Goal: Check status: Check status

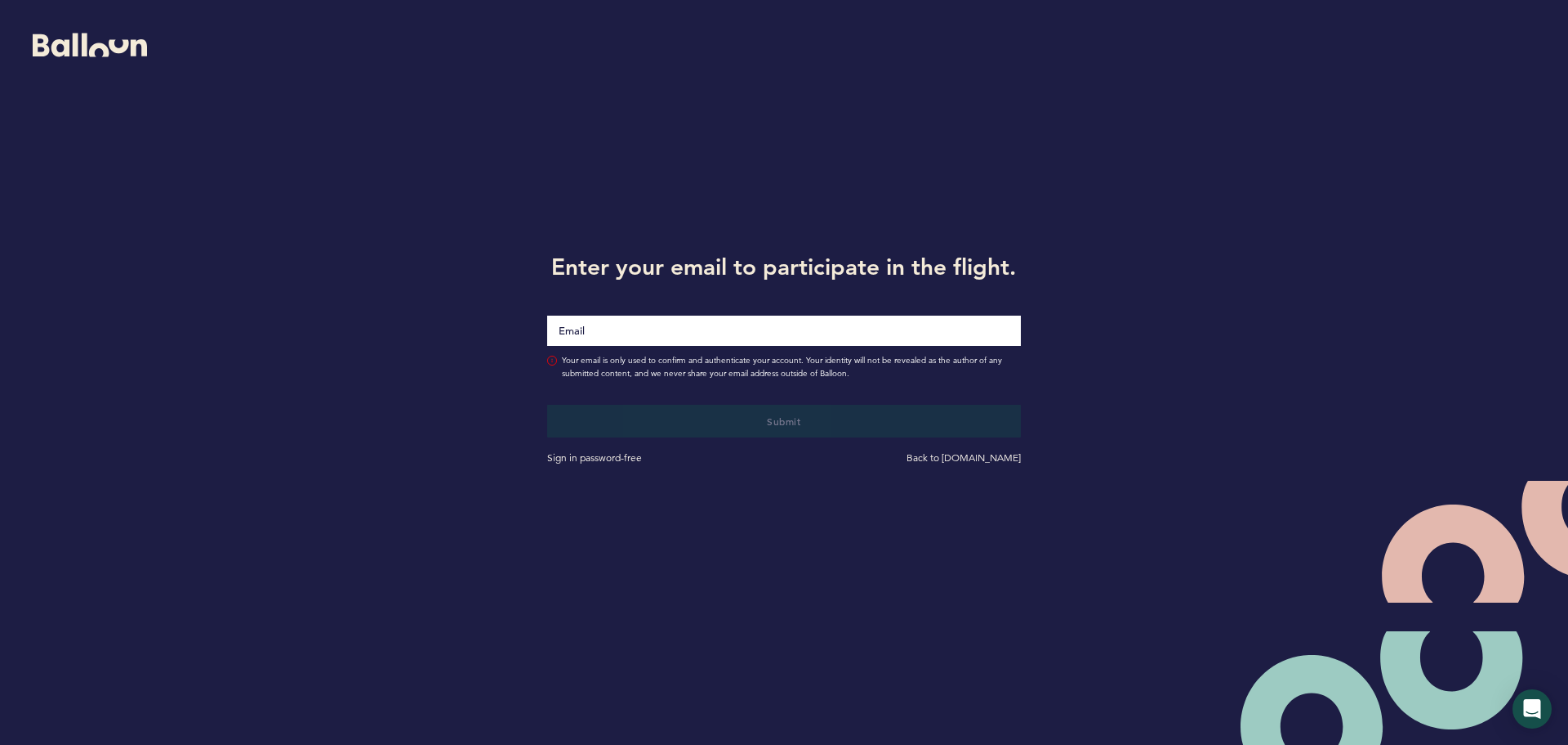
click at [698, 314] on div at bounding box center [784, 321] width 498 height 51
click at [695, 330] on input "Email" at bounding box center [784, 331] width 474 height 31
type input "[EMAIL_ADDRESS][DOMAIN_NAME]"
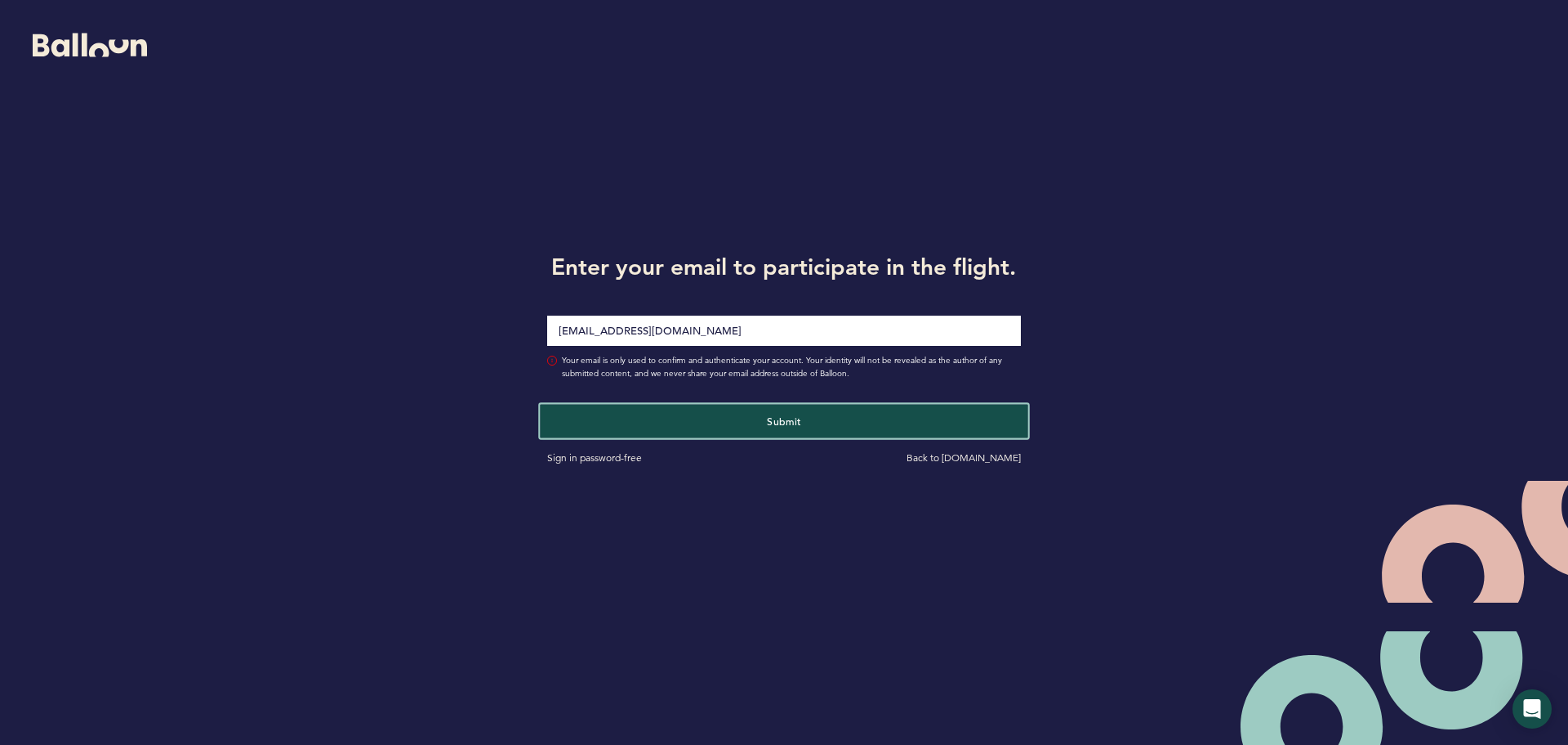
click at [761, 428] on button "Submit" at bounding box center [784, 420] width 488 height 34
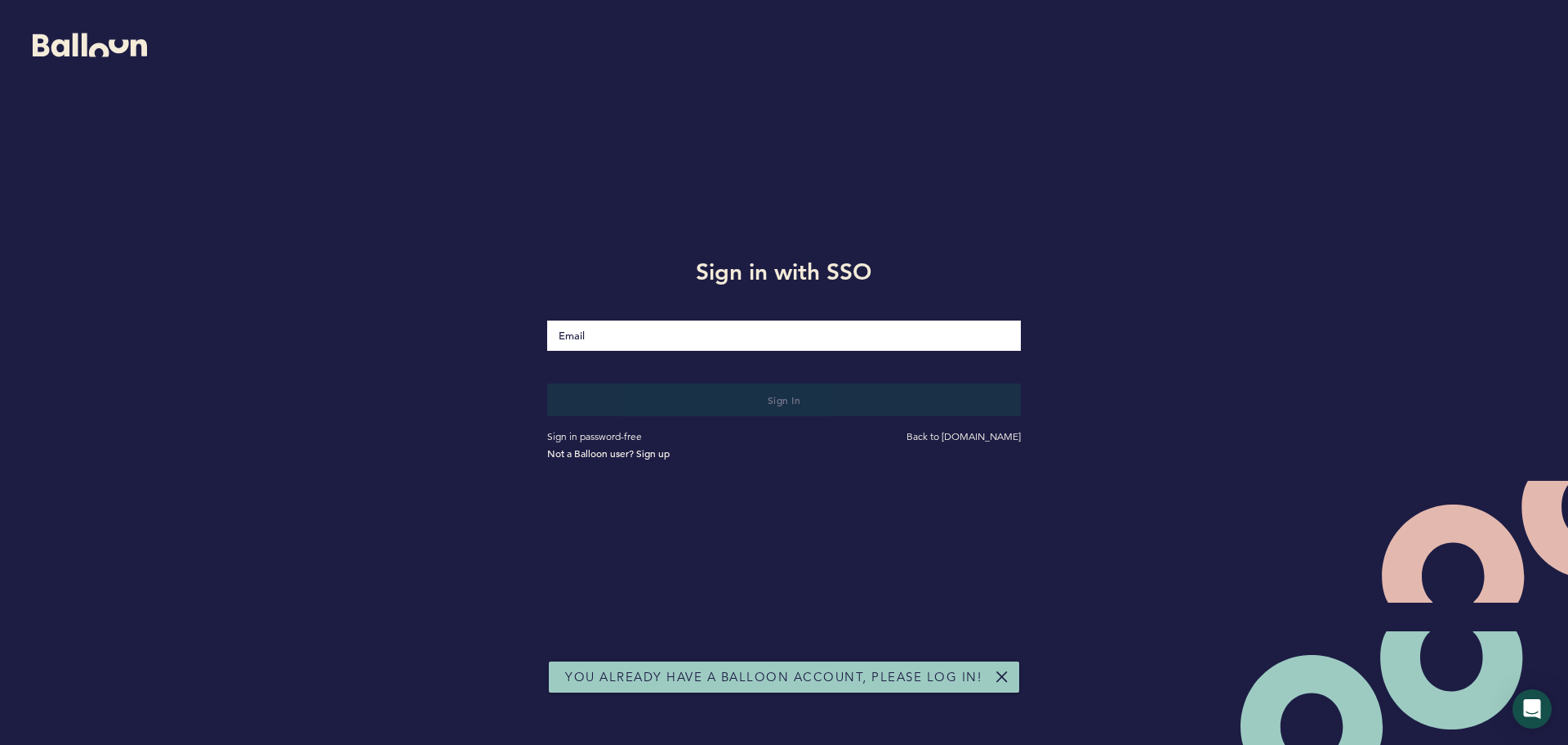
click at [604, 339] on input "Email" at bounding box center [784, 335] width 474 height 30
type input "[EMAIL_ADDRESS][DOMAIN_NAME]"
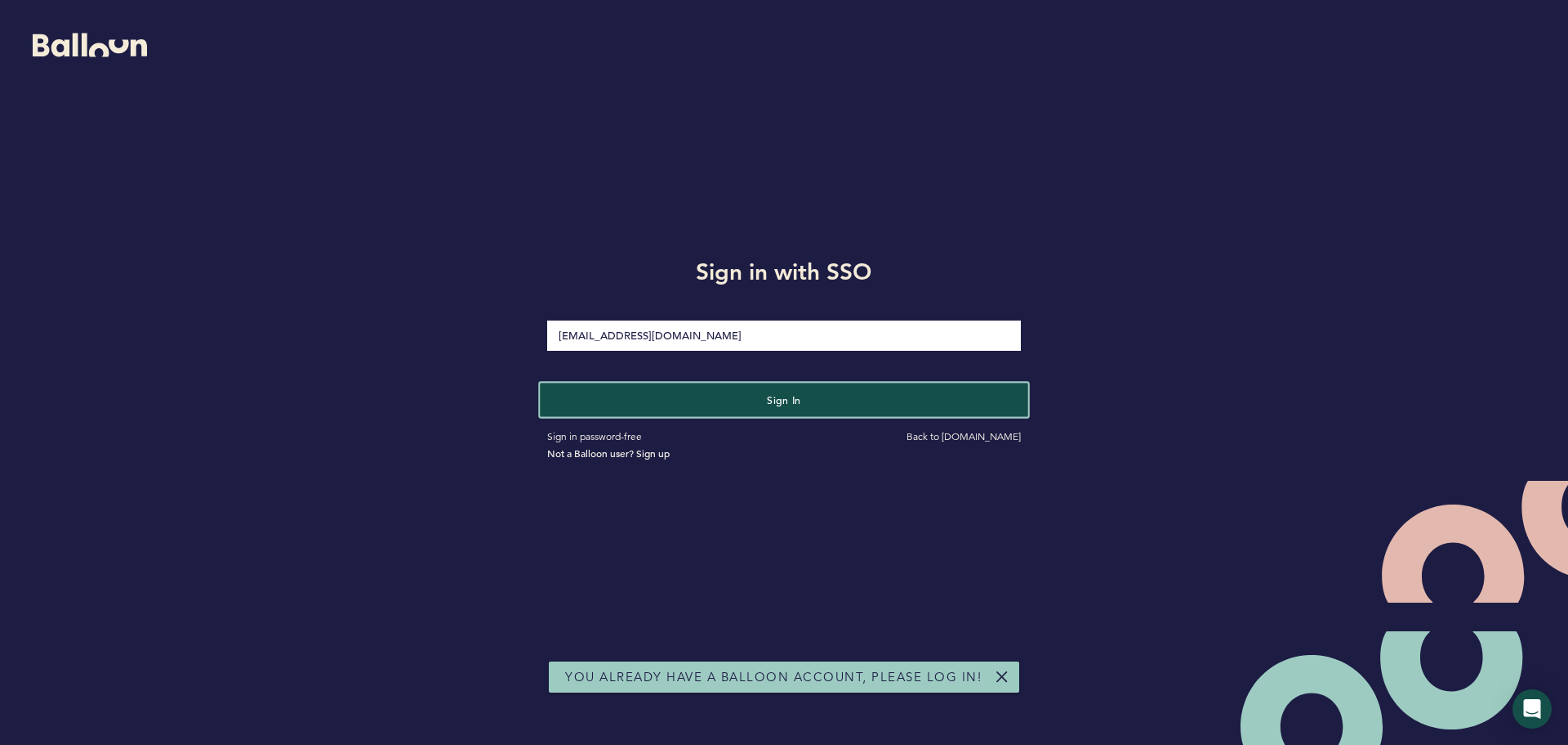
click at [781, 404] on span "Sign in" at bounding box center [784, 400] width 35 height 13
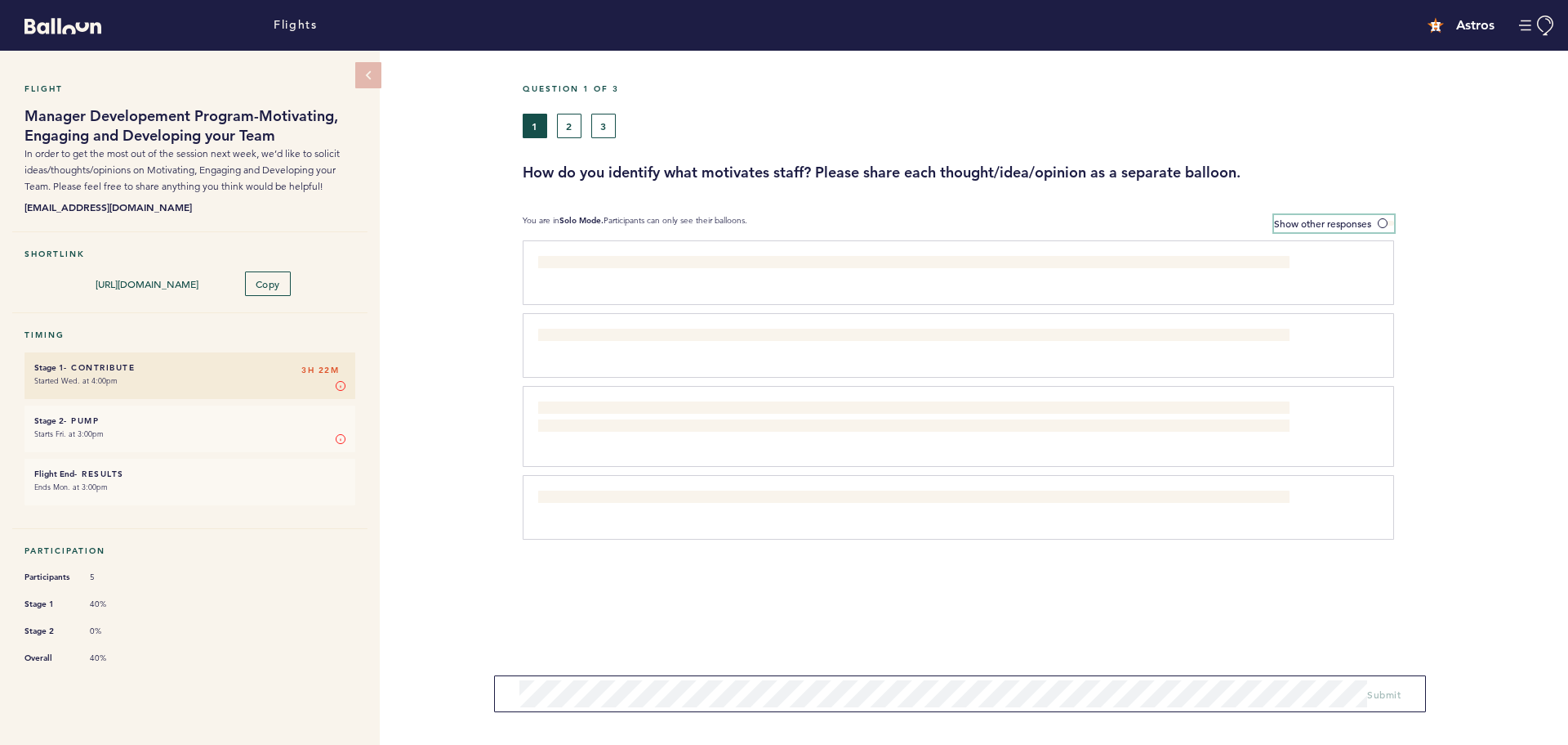
click at [1380, 222] on span at bounding box center [1386, 223] width 16 height 5
click at [0, 0] on input "Show other responses" at bounding box center [0, 0] width 0 height 0
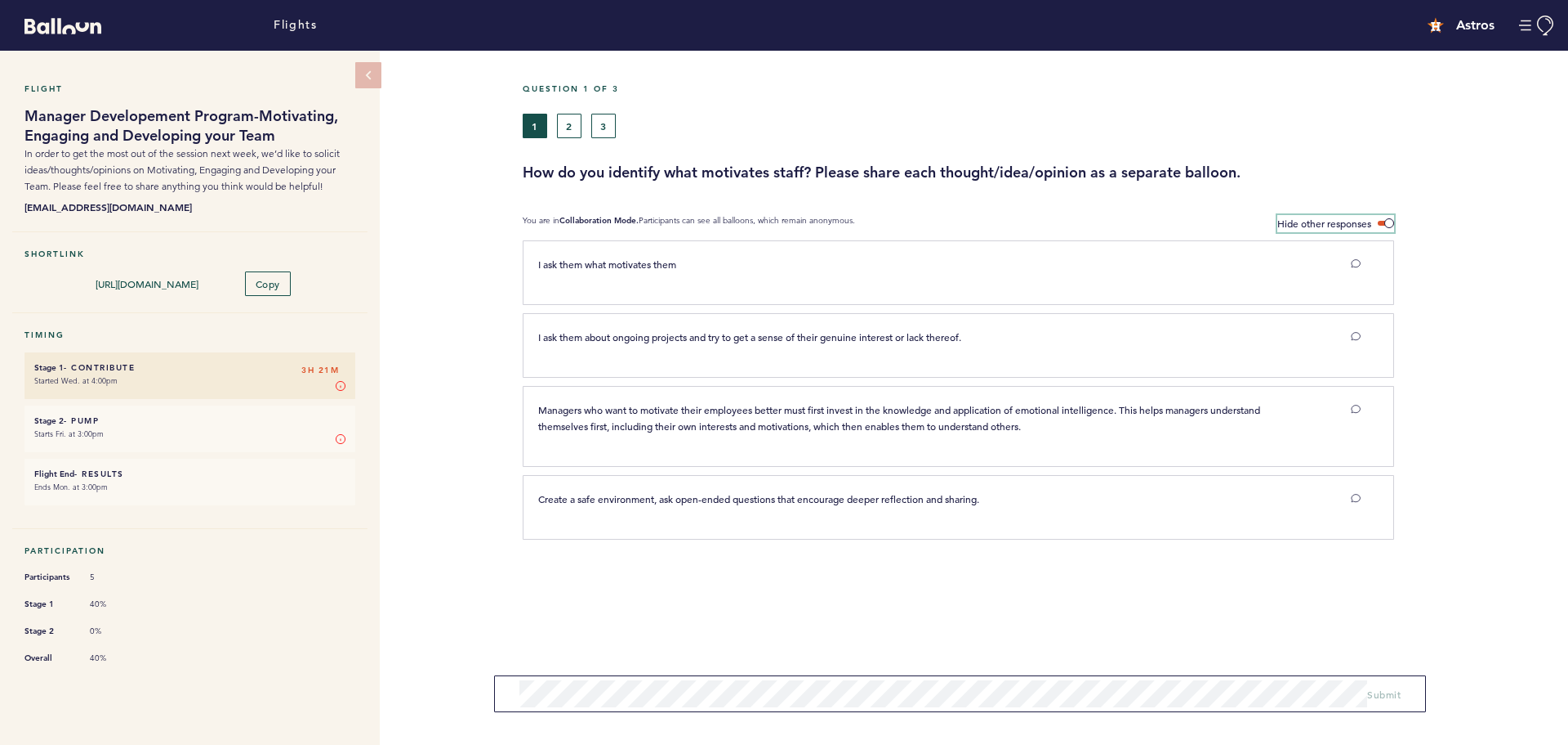
click at [1391, 221] on span at bounding box center [1386, 223] width 16 height 5
click at [0, 0] on input "Hide other responses" at bounding box center [0, 0] width 0 height 0
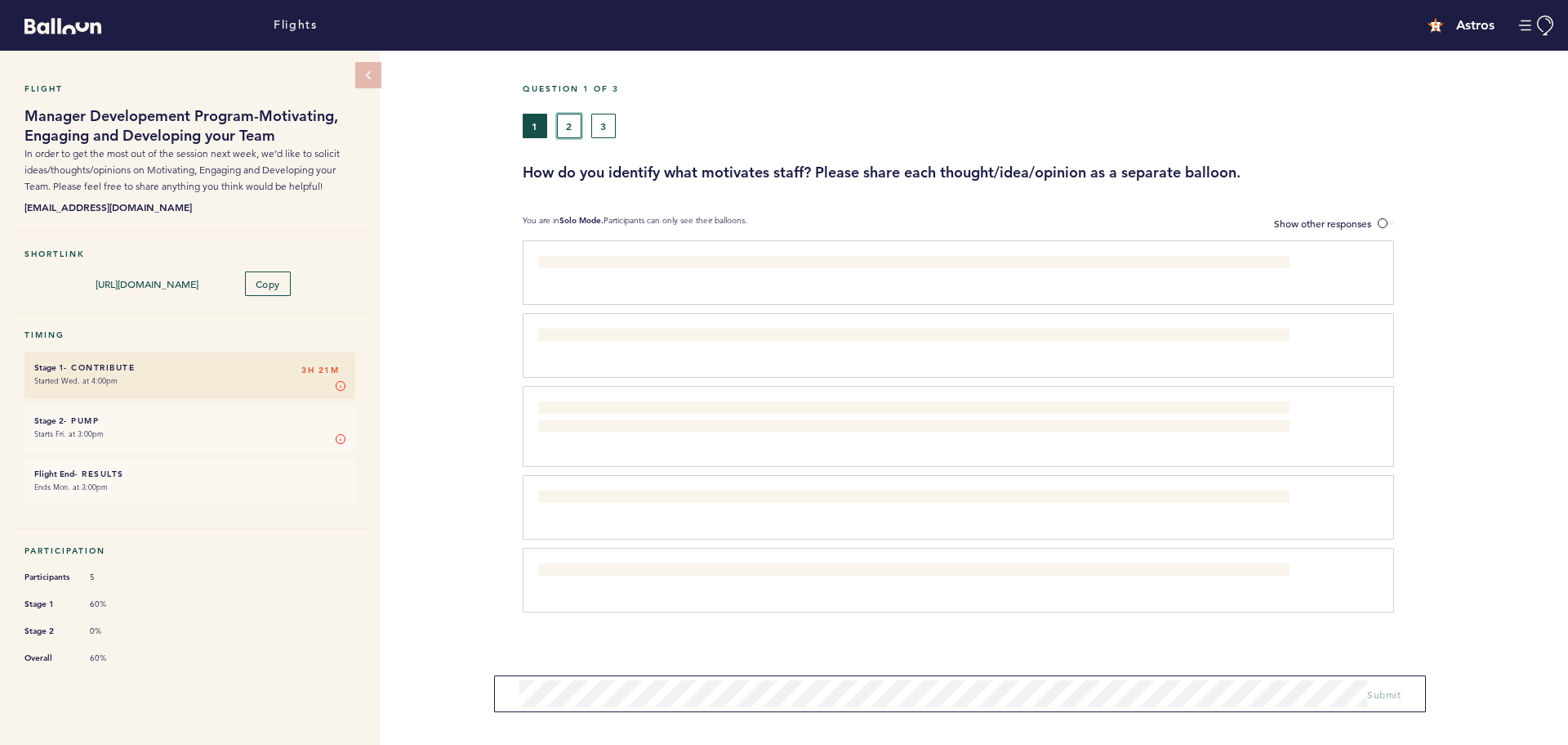
click at [566, 120] on button "2" at bounding box center [569, 125] width 25 height 25
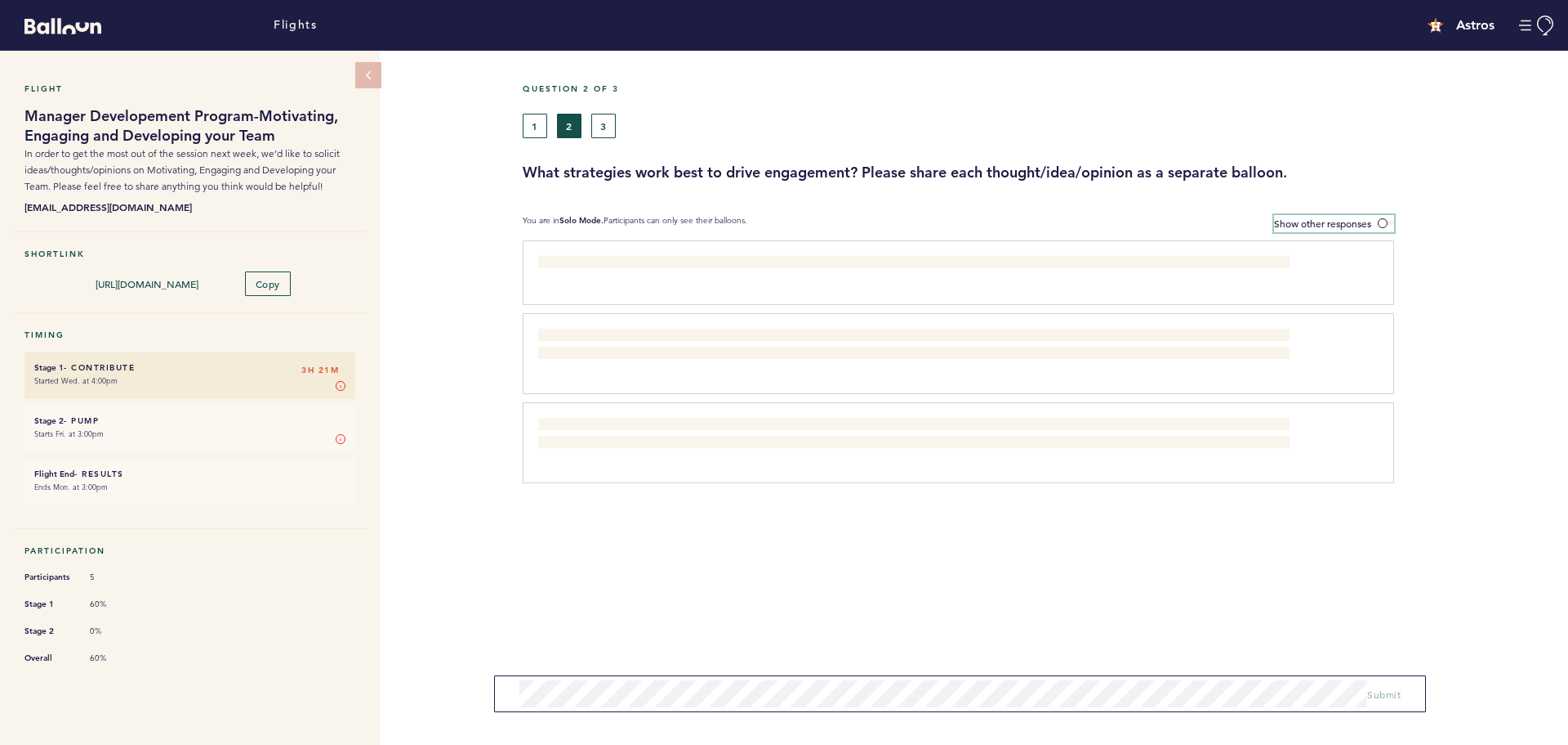
click at [1377, 219] on label "Show other responses" at bounding box center [1335, 224] width 120 height 17
click at [0, 0] on input "Show other responses" at bounding box center [0, 0] width 0 height 0
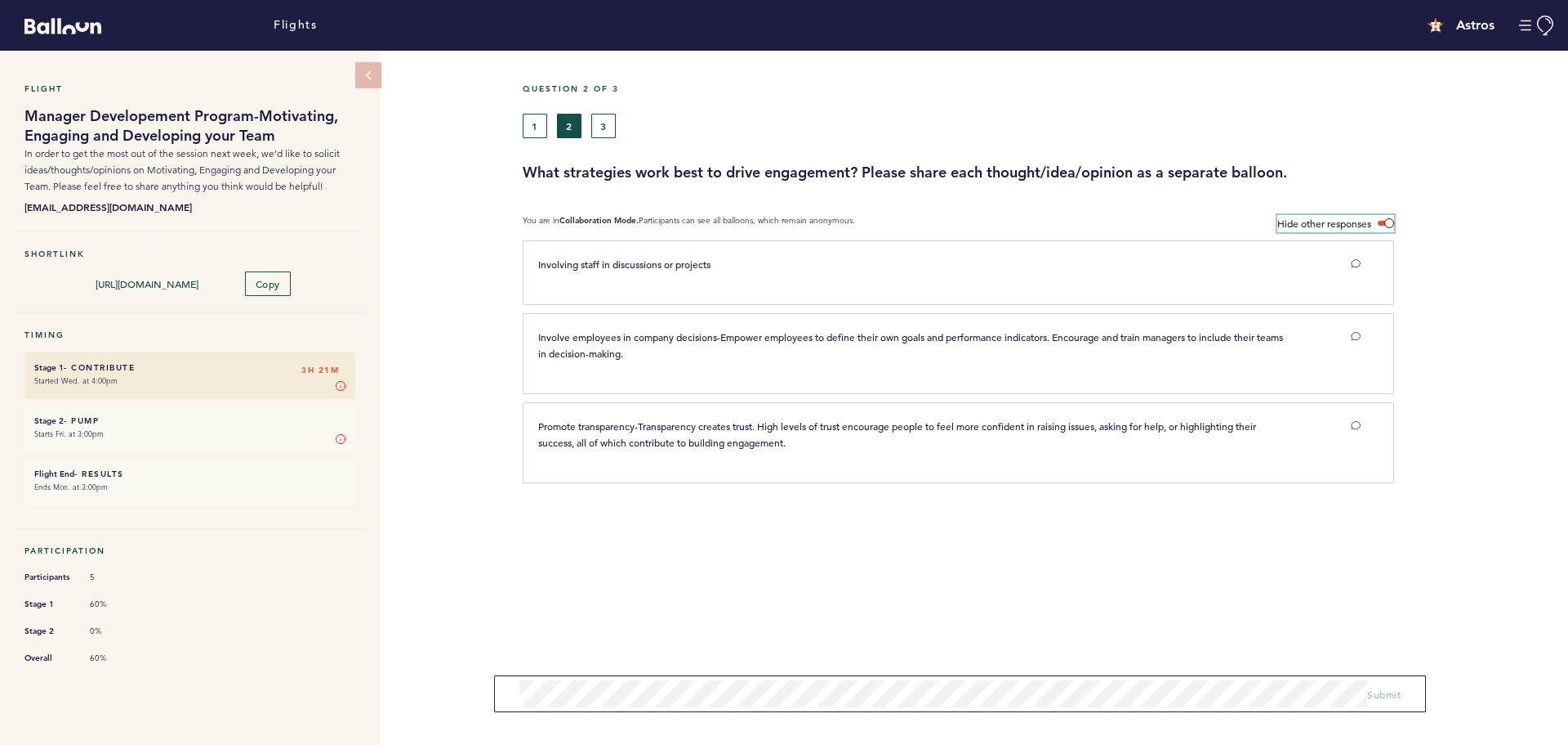
click at [1377, 219] on label "Hide other responses" at bounding box center [1336, 224] width 117 height 17
click at [0, 0] on input "Hide other responses" at bounding box center [0, 0] width 0 height 0
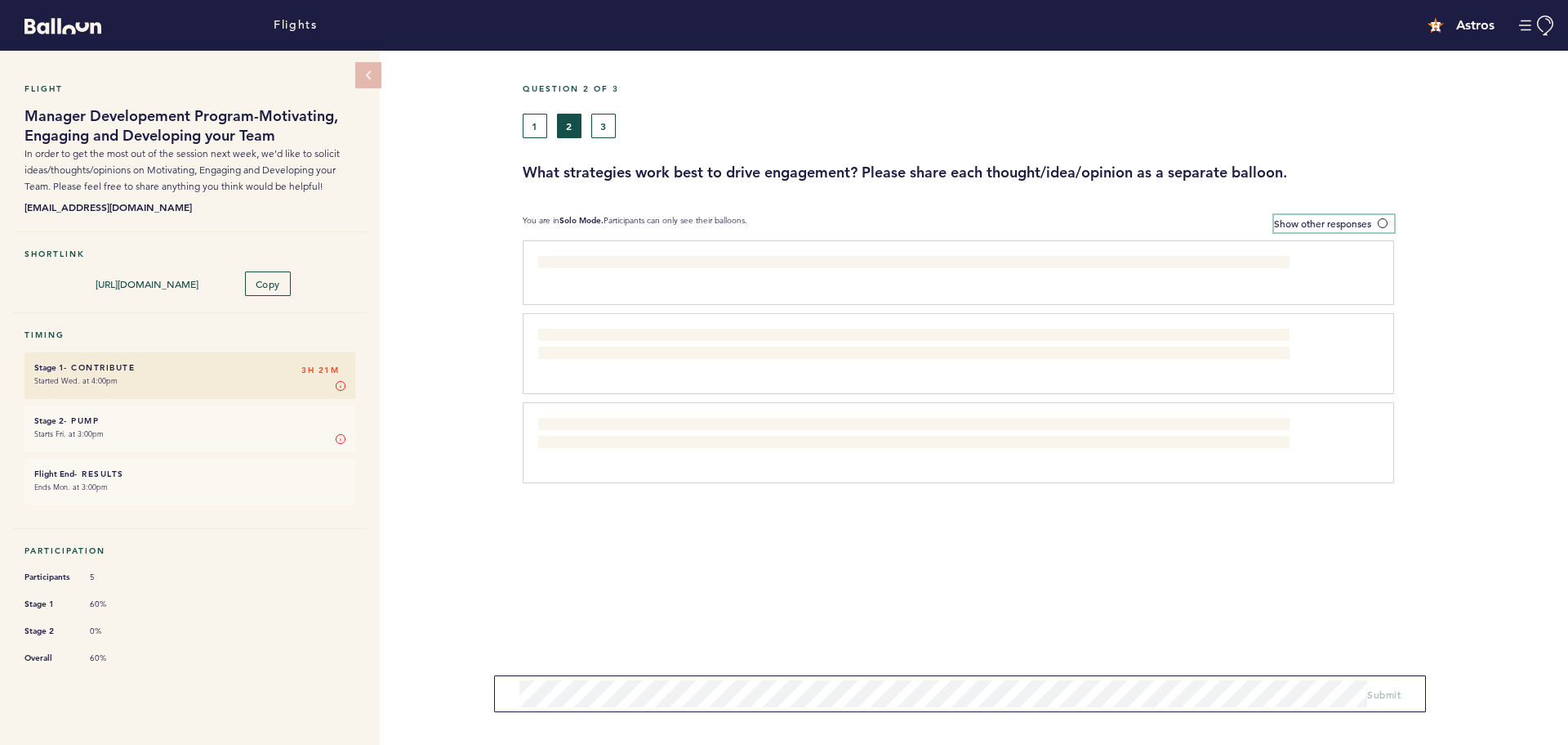
click at [1384, 225] on span at bounding box center [1386, 223] width 16 height 5
click at [0, 0] on input "Show other responses" at bounding box center [0, 0] width 0 height 0
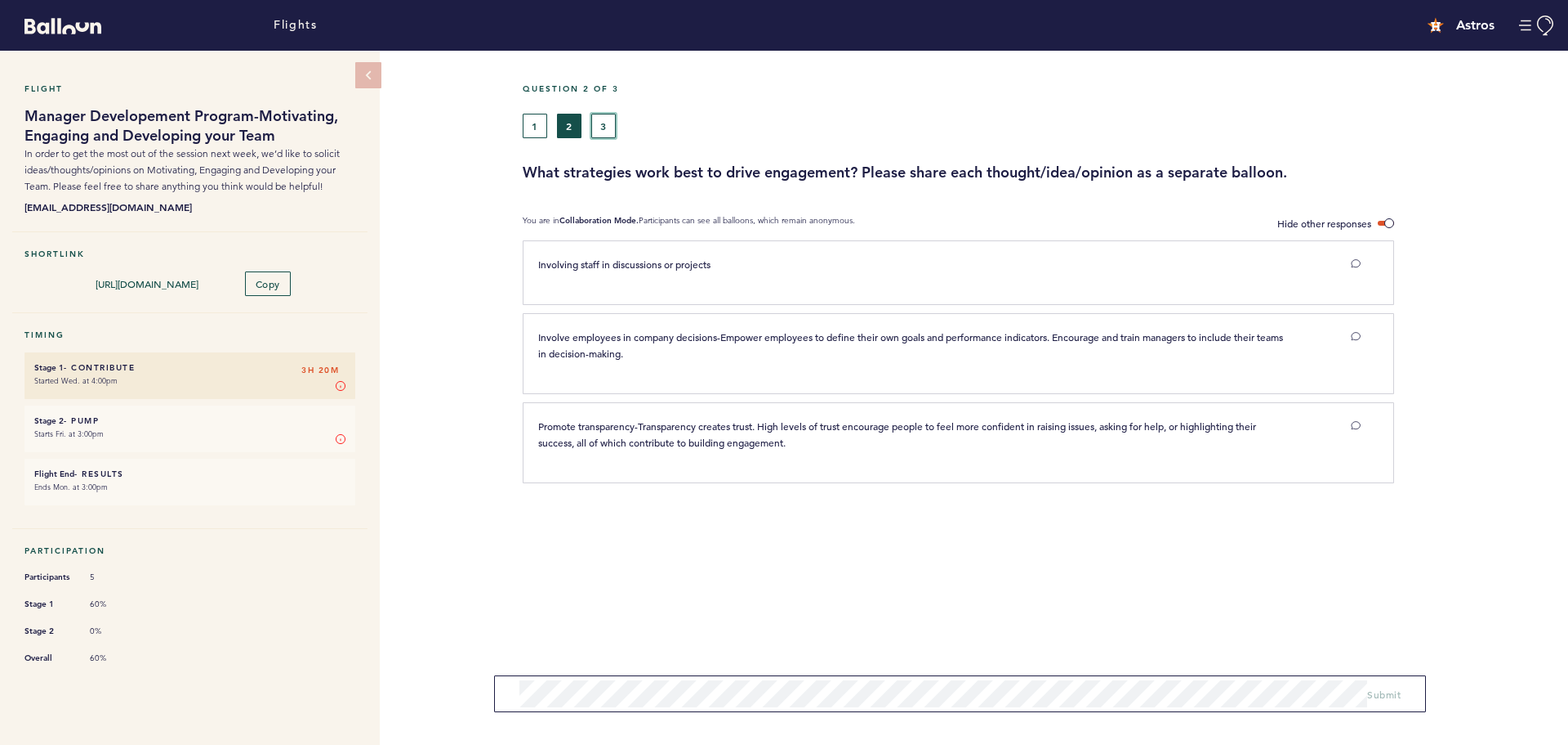
click at [605, 134] on button "3" at bounding box center [603, 125] width 25 height 25
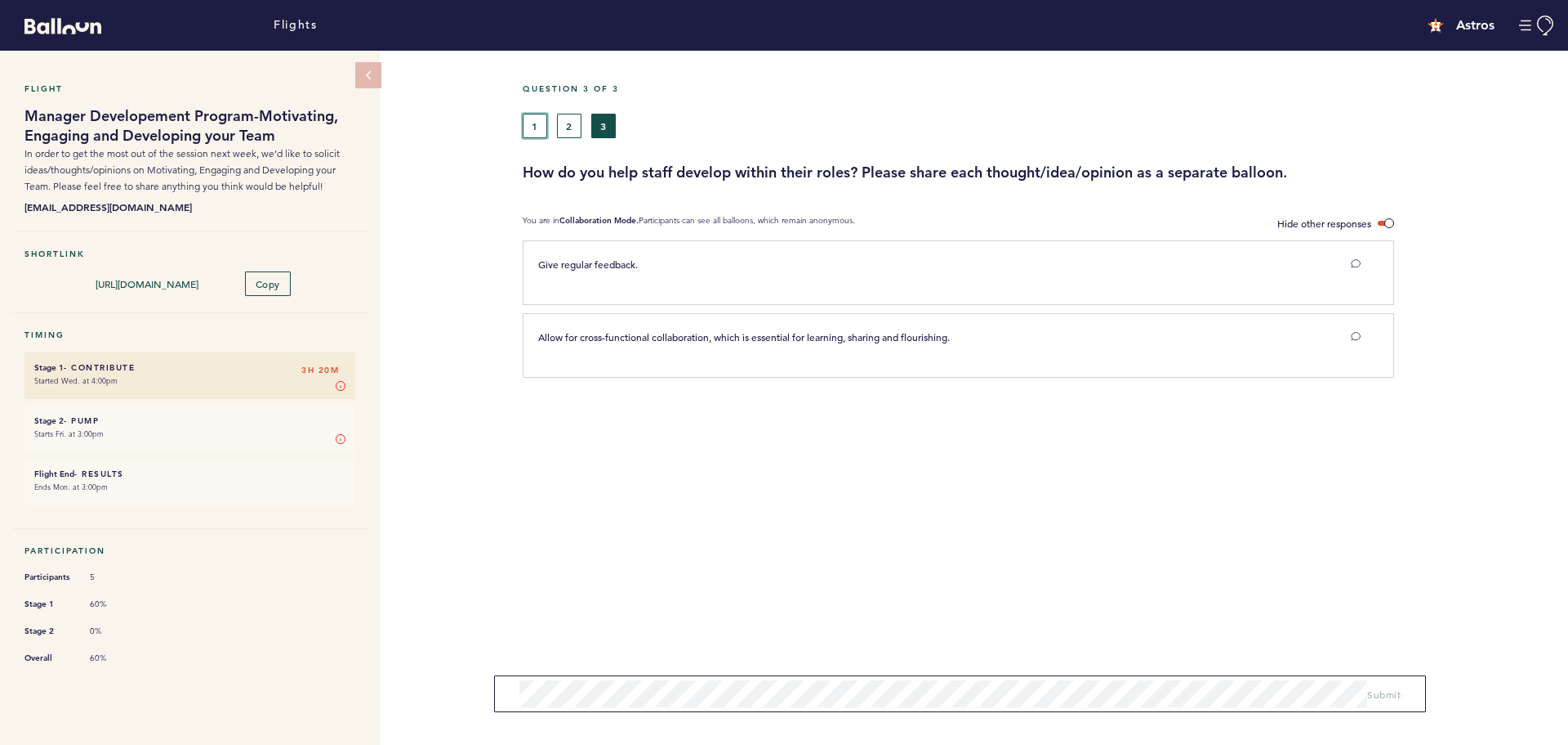
click at [542, 134] on button "1" at bounding box center [535, 125] width 25 height 25
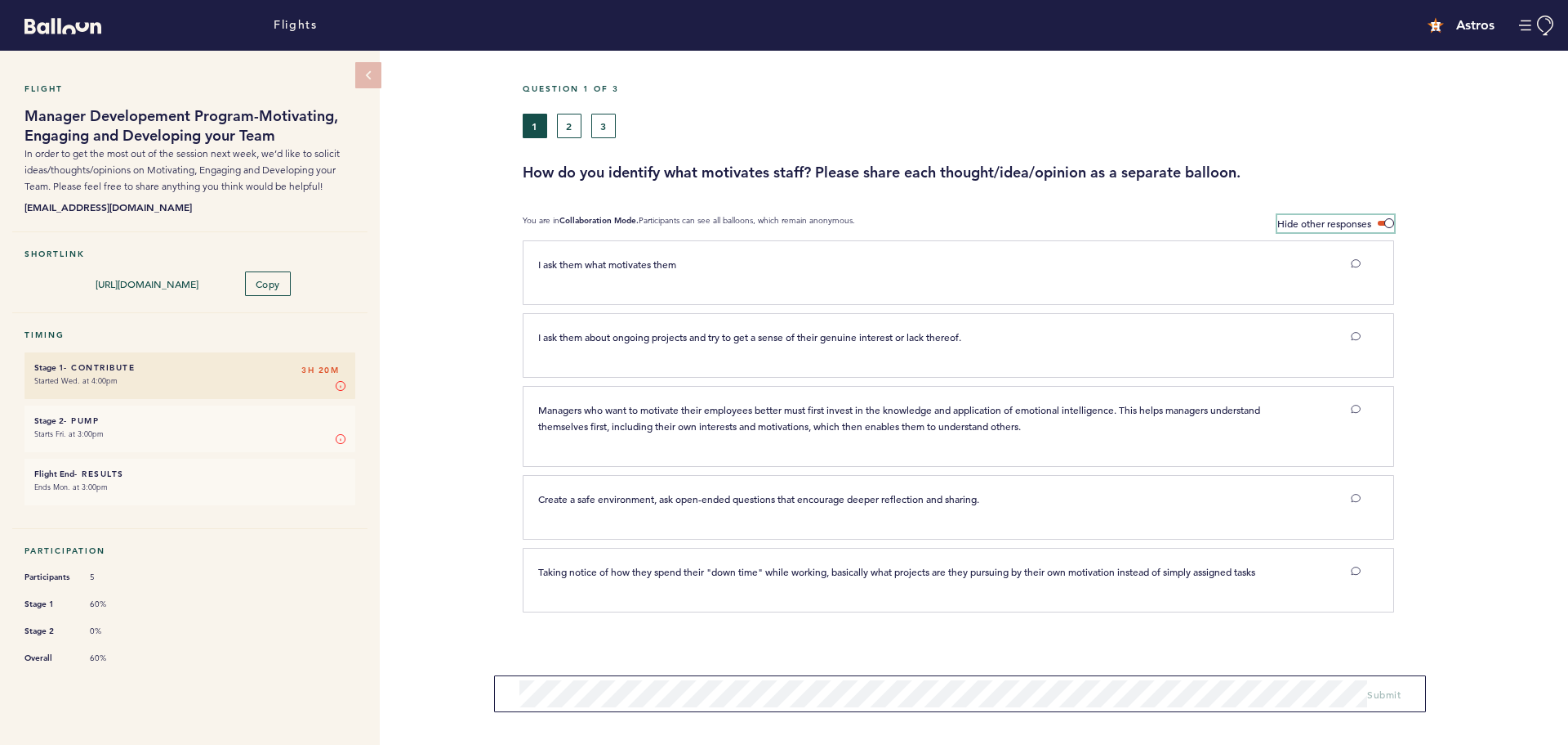
click at [1386, 221] on span at bounding box center [1386, 223] width 16 height 5
click at [0, 0] on input "Hide other responses" at bounding box center [0, 0] width 0 height 0
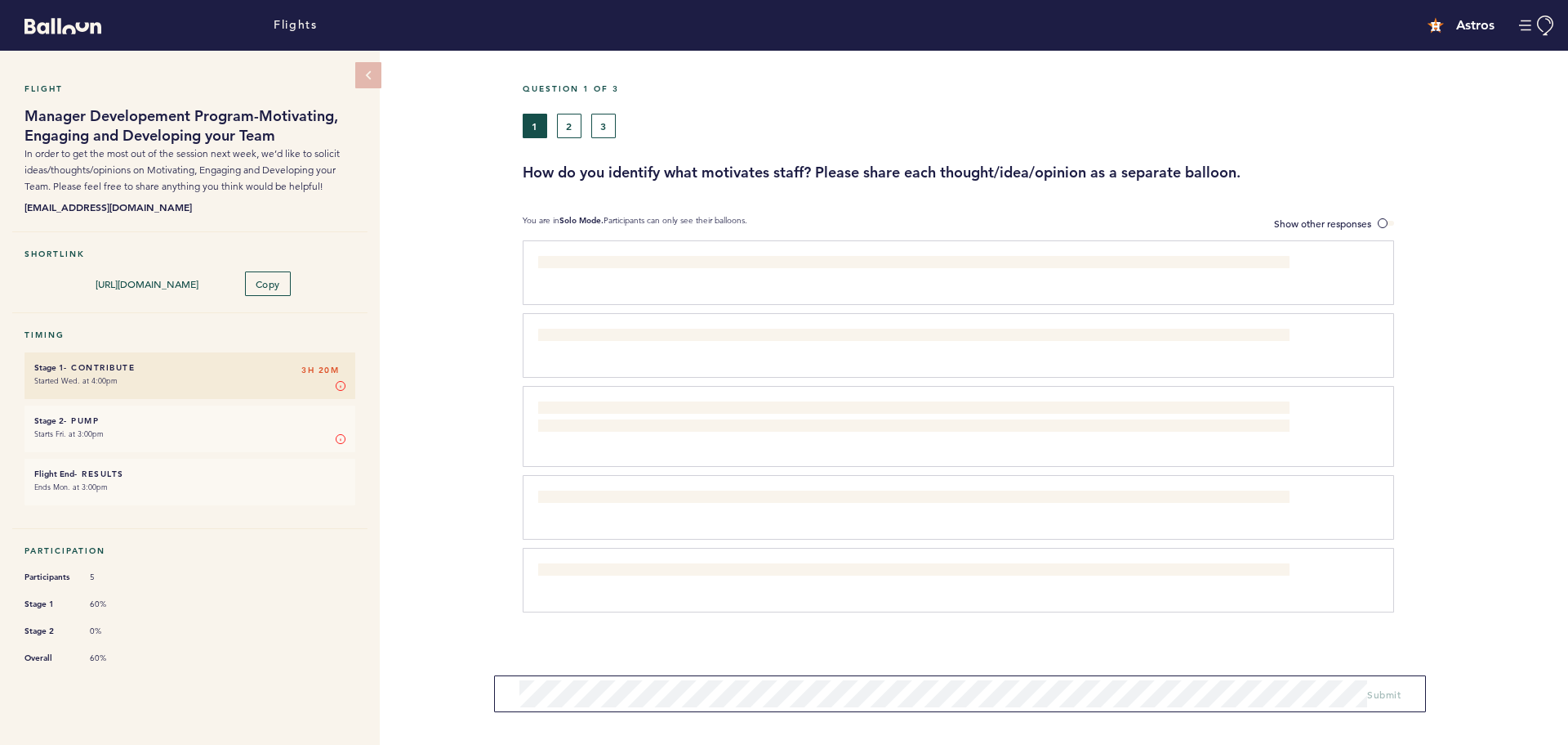
click at [1399, 224] on section "You are in Solo Mode. Participants can only see their balloons. Show other resp…" at bounding box center [1046, 224] width 1046 height 17
click at [1396, 224] on section "You are in Solo Mode. Participants can only see their balloons. Show other resp…" at bounding box center [1046, 224] width 1046 height 17
click at [1395, 224] on section "You are in Solo Mode. Participants can only see their balloons. Show other resp…" at bounding box center [1046, 224] width 1046 height 17
click at [1392, 224] on span at bounding box center [1386, 223] width 16 height 5
click at [0, 0] on input "Show other responses" at bounding box center [0, 0] width 0 height 0
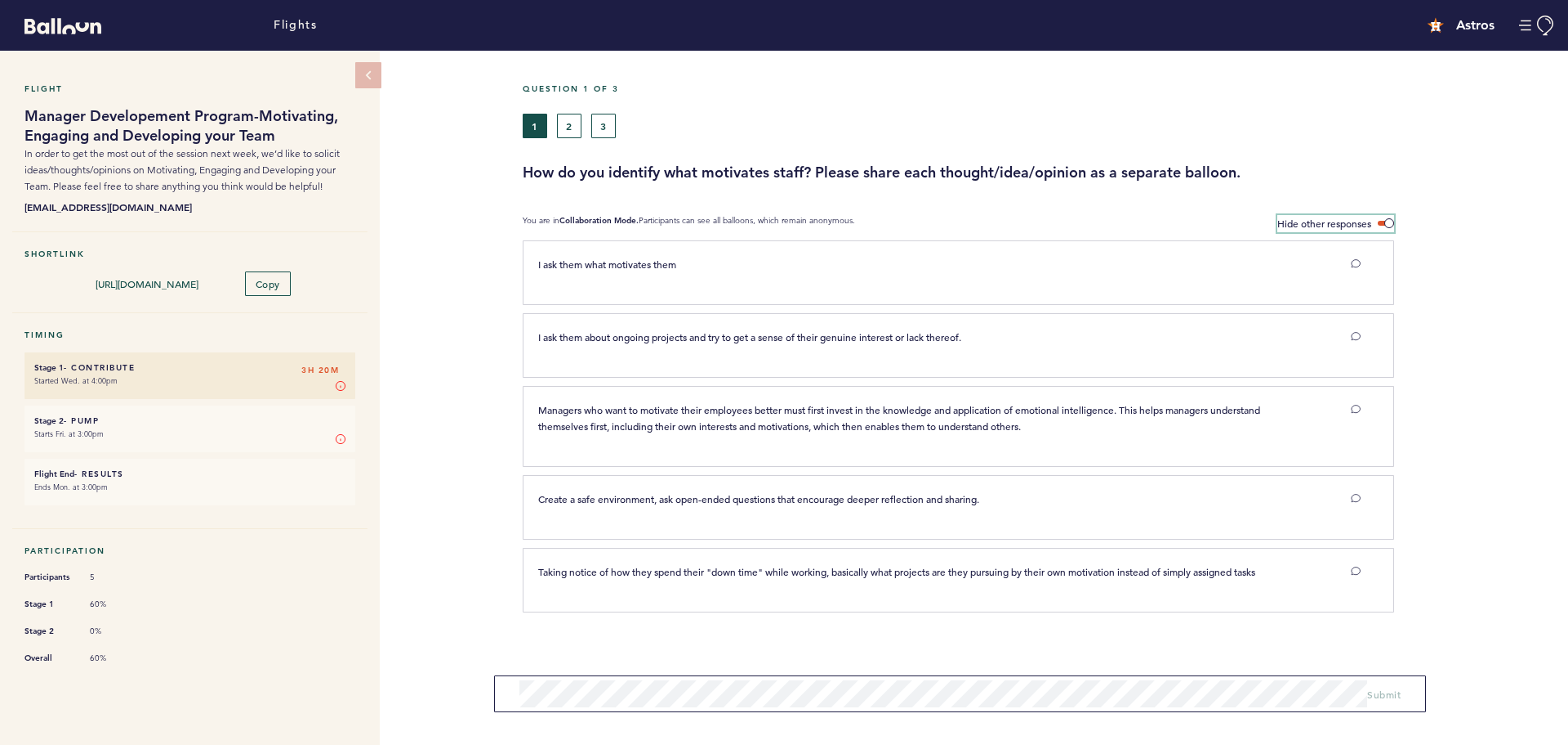
click at [1388, 223] on span at bounding box center [1386, 223] width 16 height 5
click at [0, 0] on input "Hide other responses" at bounding box center [0, 0] width 0 height 0
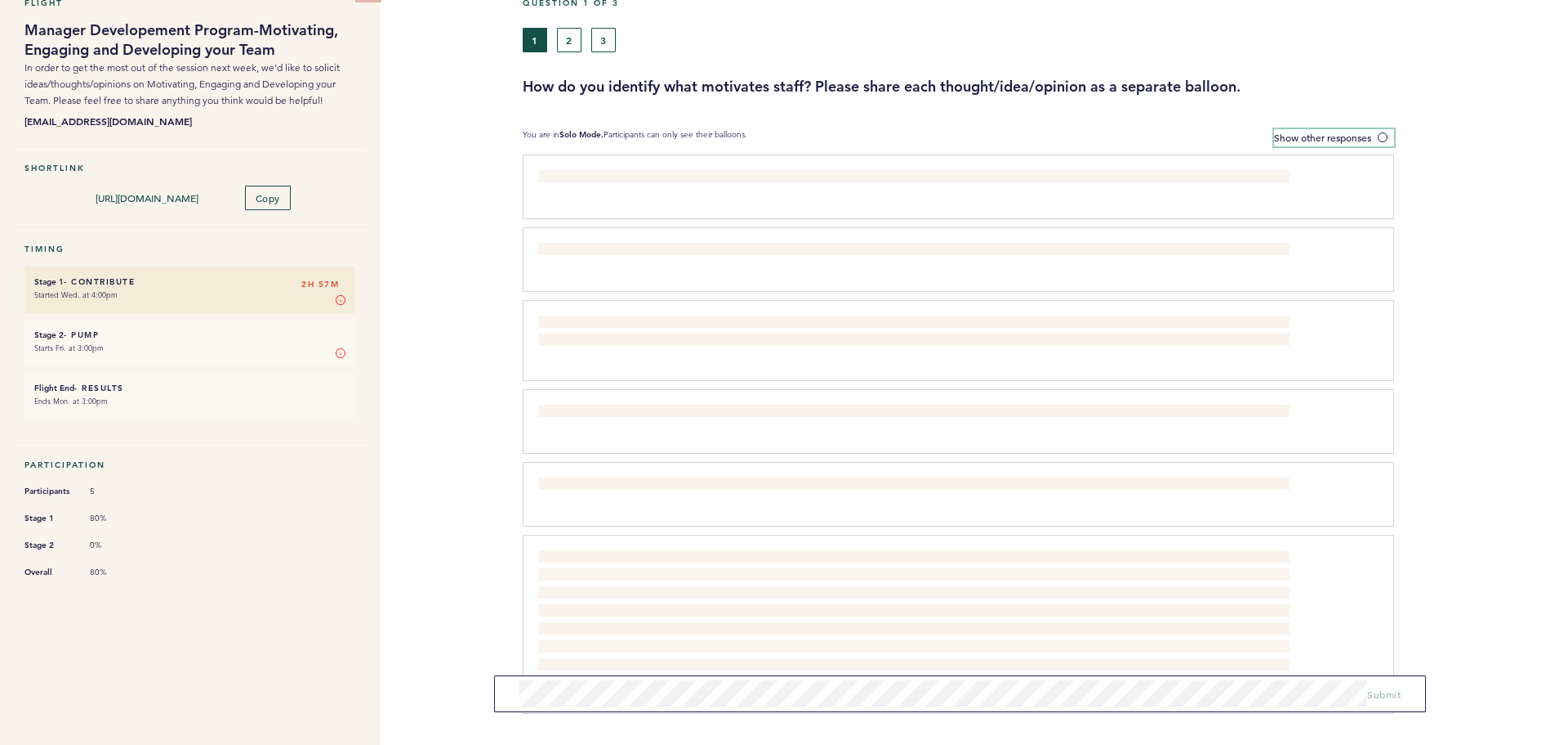
scroll to position [61, 0]
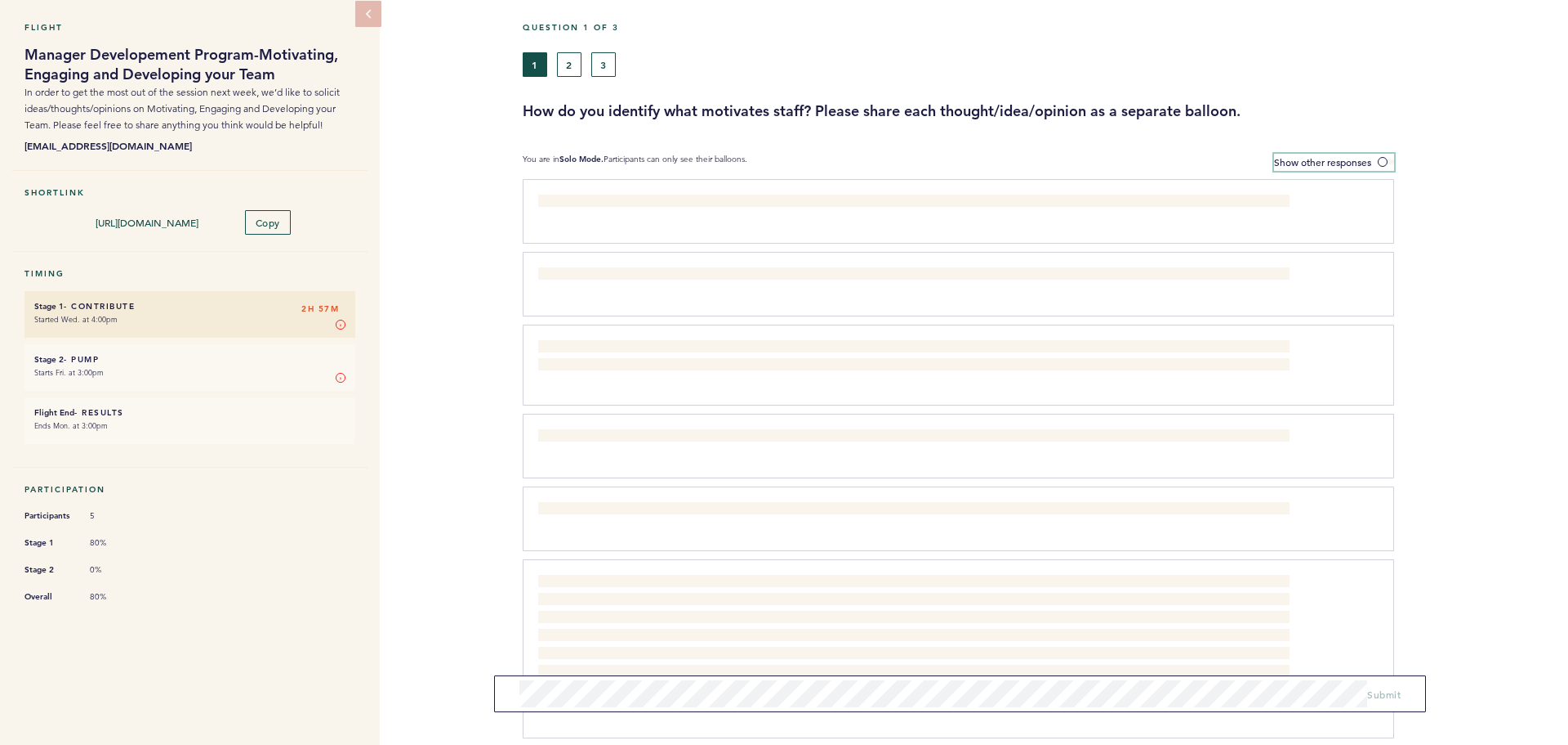
click at [1388, 164] on label "Show other responses" at bounding box center [1335, 162] width 120 height 17
click at [0, 0] on input "Show other responses" at bounding box center [0, 0] width 0 height 0
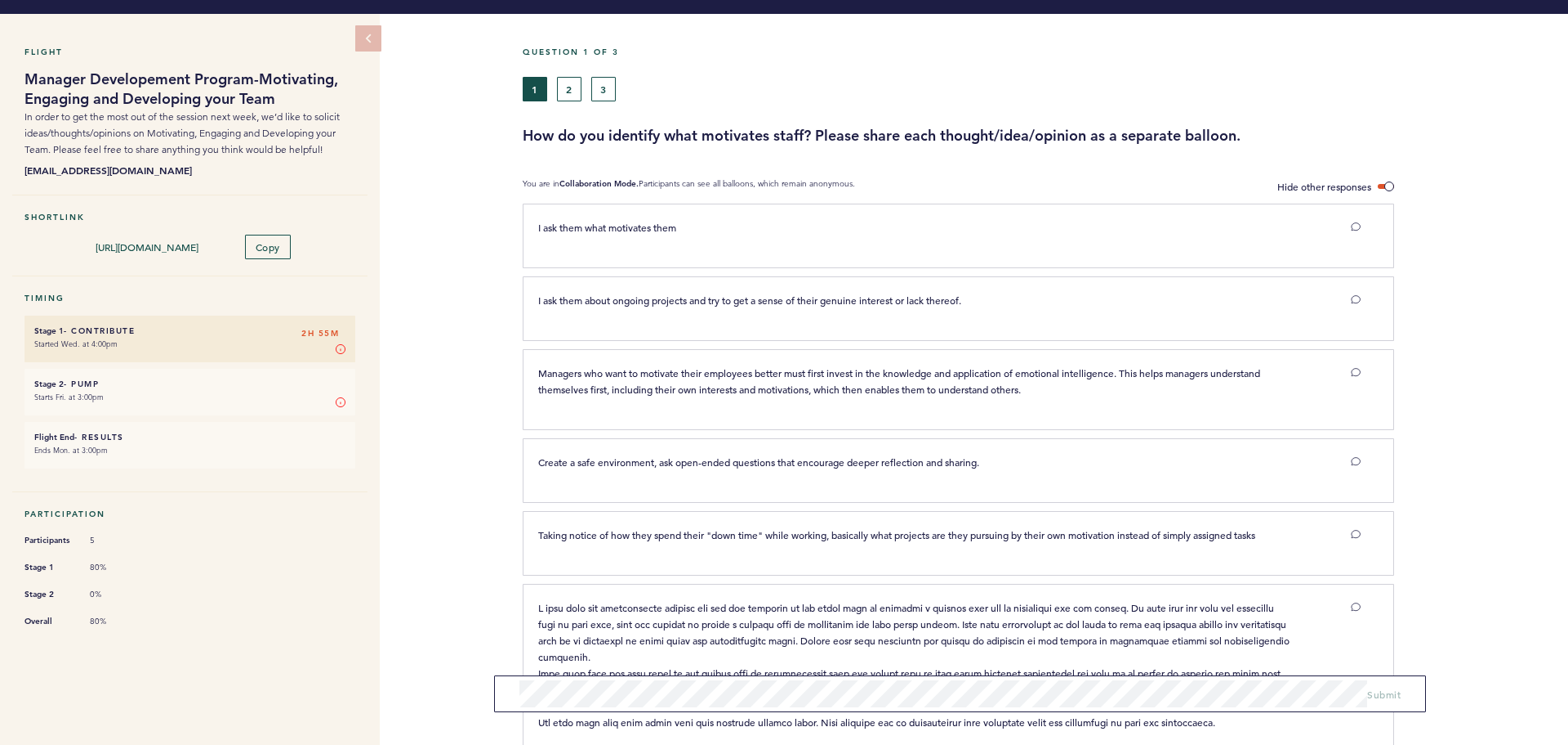
scroll to position [0, 0]
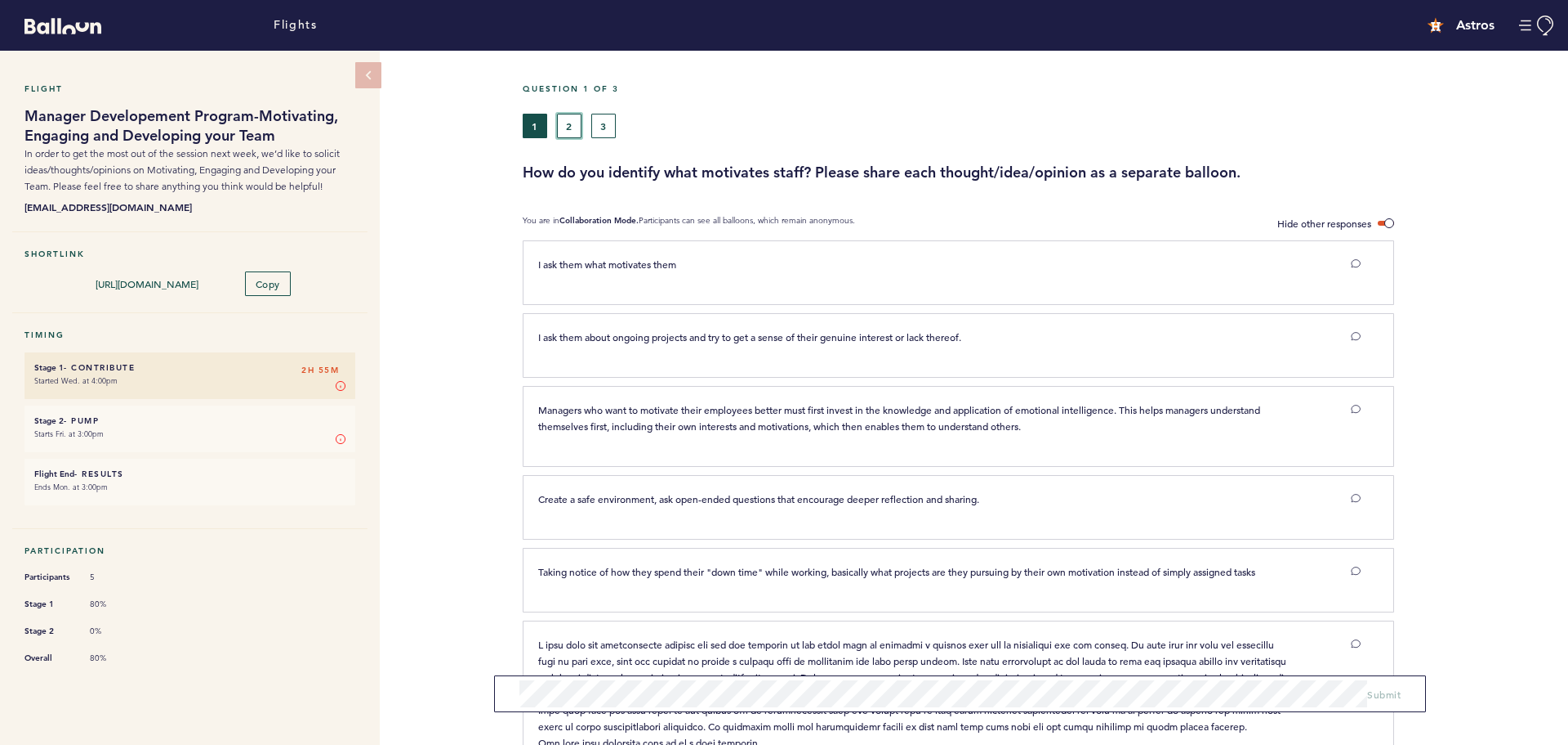
click at [569, 117] on button "2" at bounding box center [569, 125] width 25 height 25
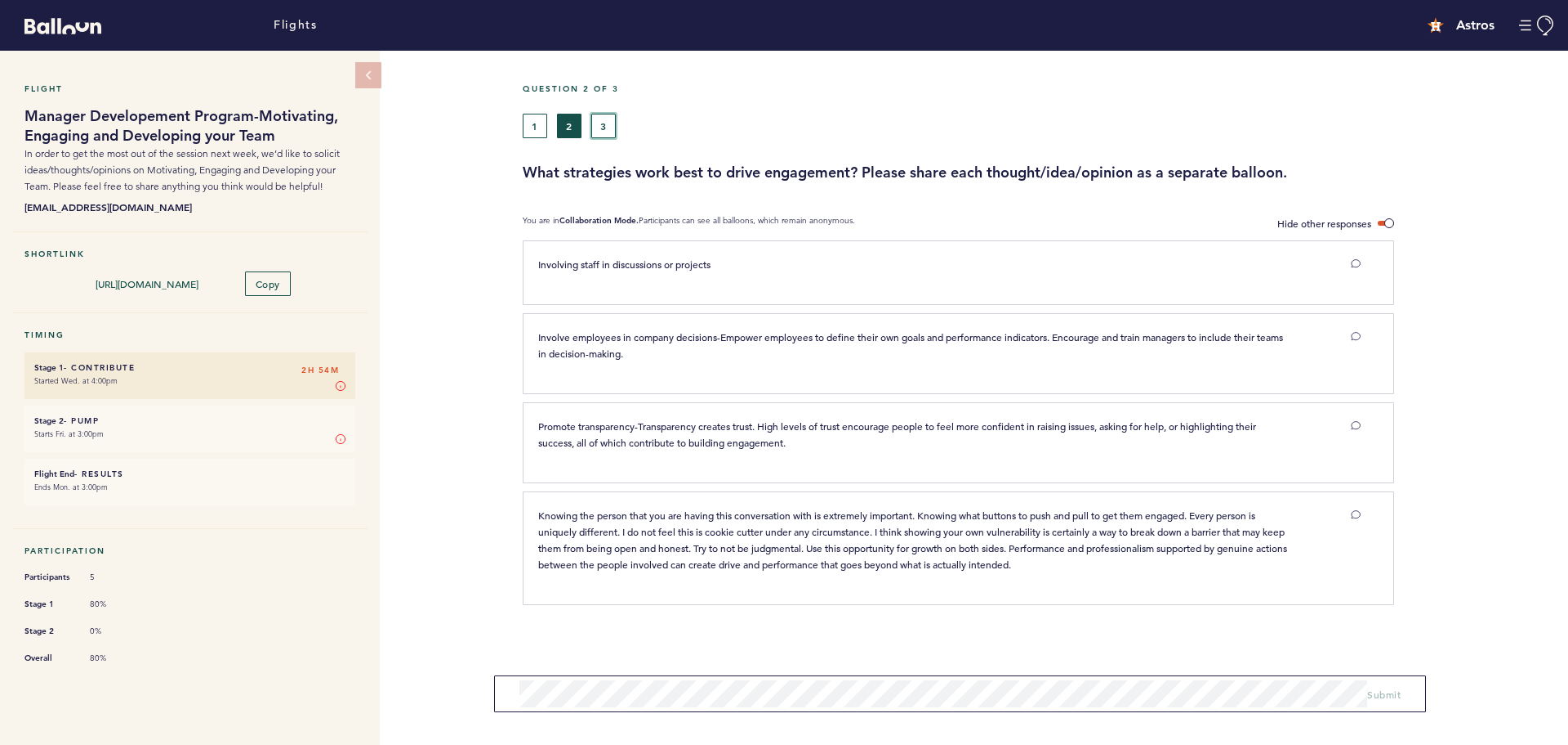
click at [609, 126] on button "3" at bounding box center [603, 125] width 25 height 25
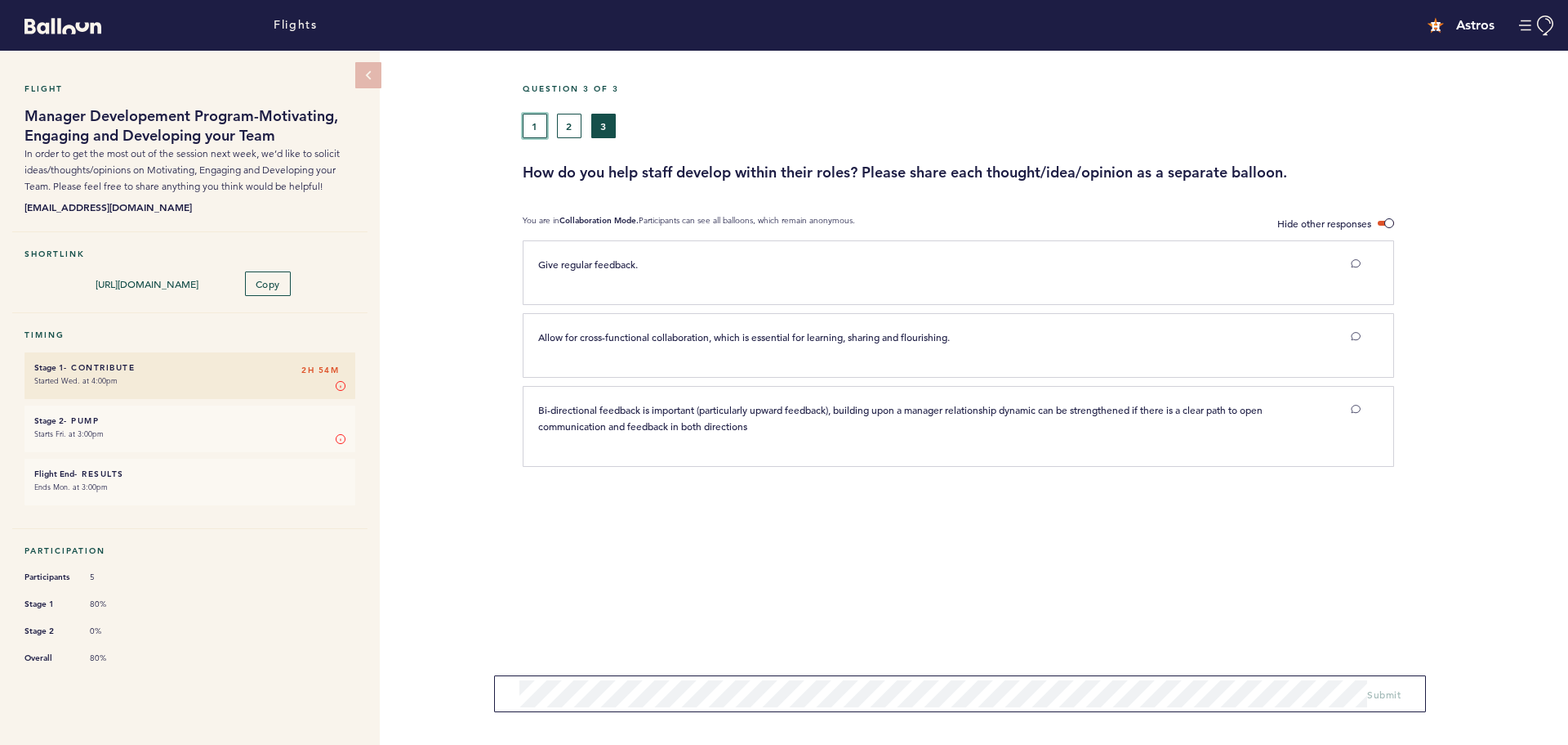
click at [536, 136] on button "1" at bounding box center [535, 125] width 25 height 25
